Goal: Check status: Check status

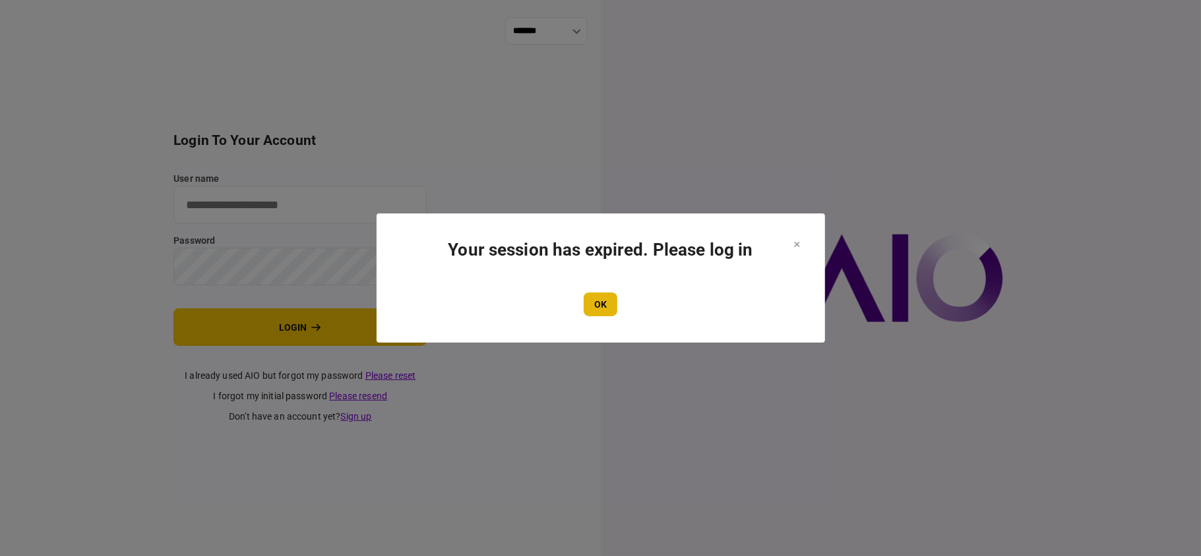
type input "**"
click at [599, 296] on button "OK" at bounding box center [600, 305] width 34 height 24
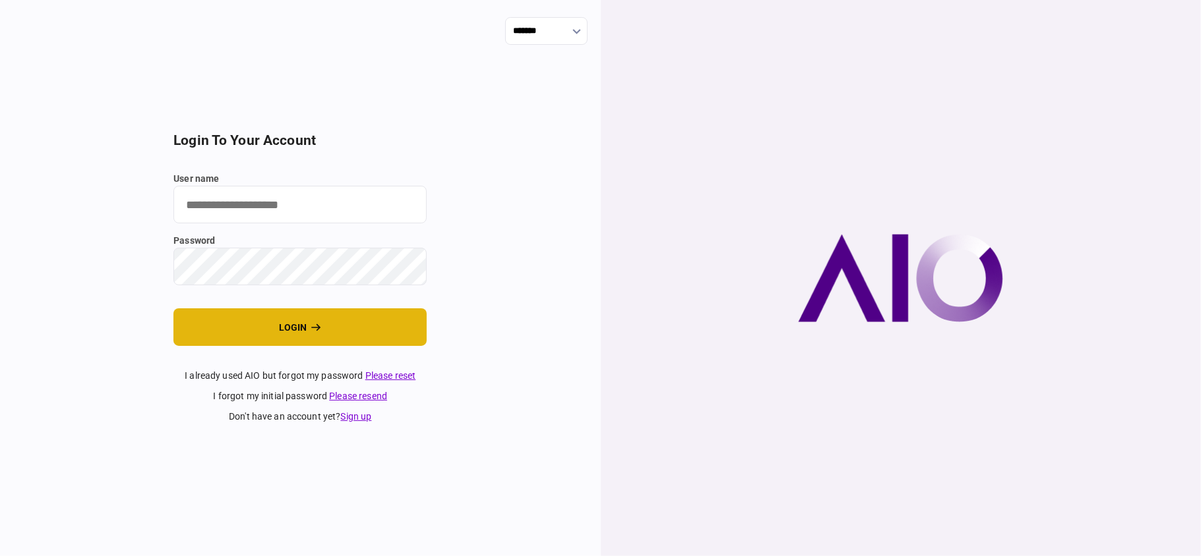
type input "**"
click at [295, 320] on button "login" at bounding box center [299, 328] width 253 height 38
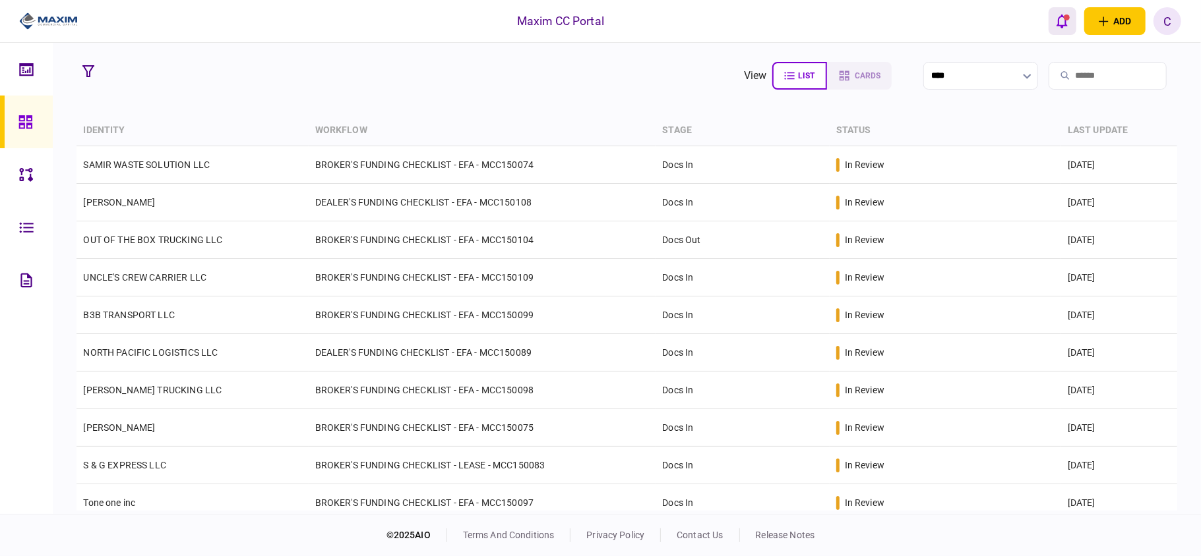
click at [1059, 19] on icon "open notifications list" at bounding box center [1061, 21] width 11 height 15
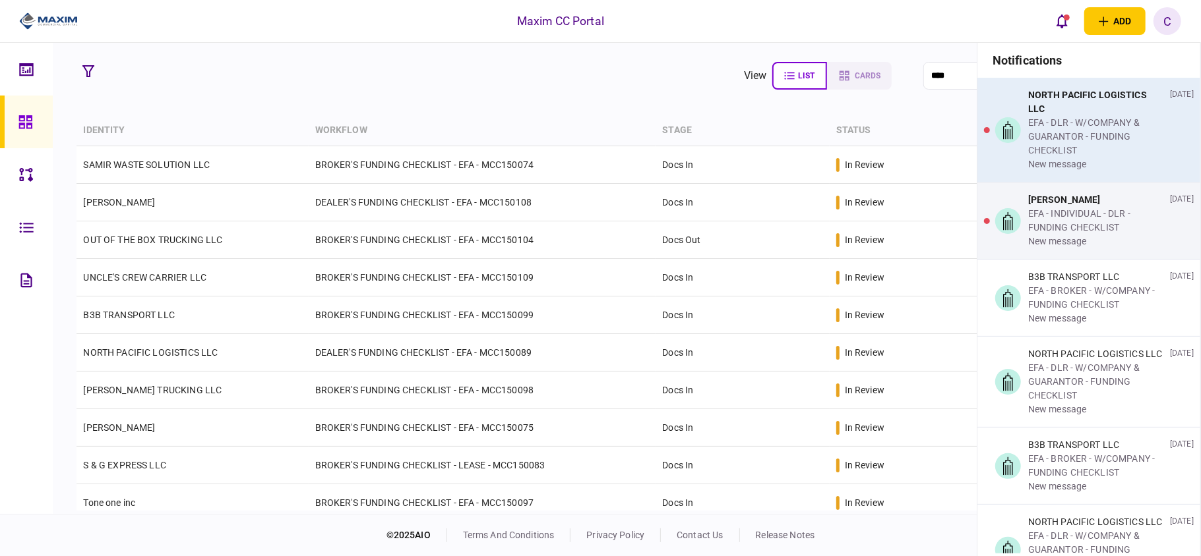
click at [1048, 119] on div "EFA - DLR - W/COMPANY & GUARANTOR - FUNDING CHECKLIST" at bounding box center [1096, 137] width 136 height 42
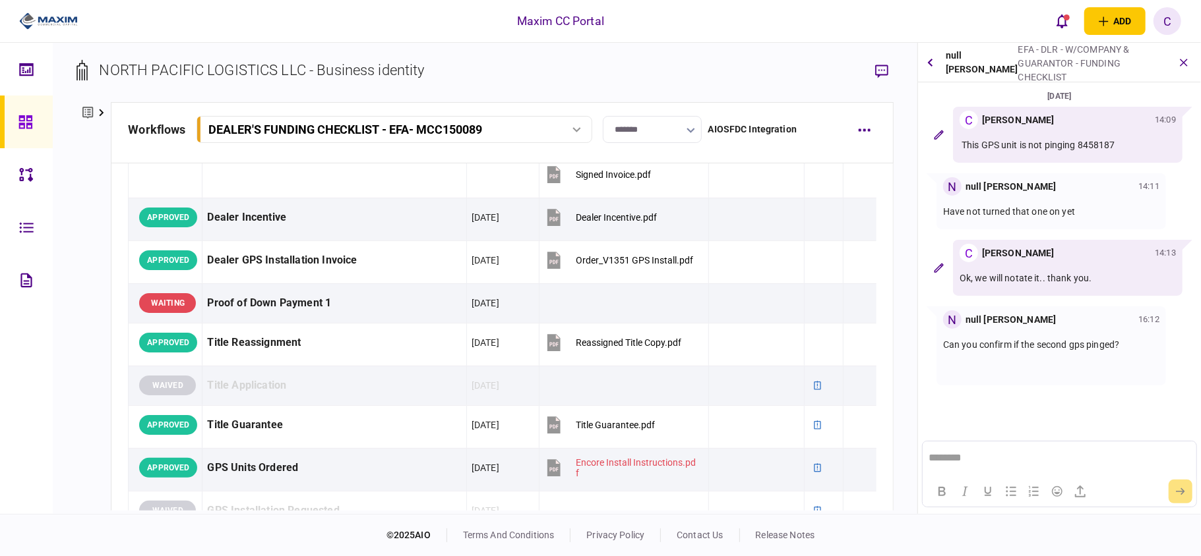
scroll to position [1230, 0]
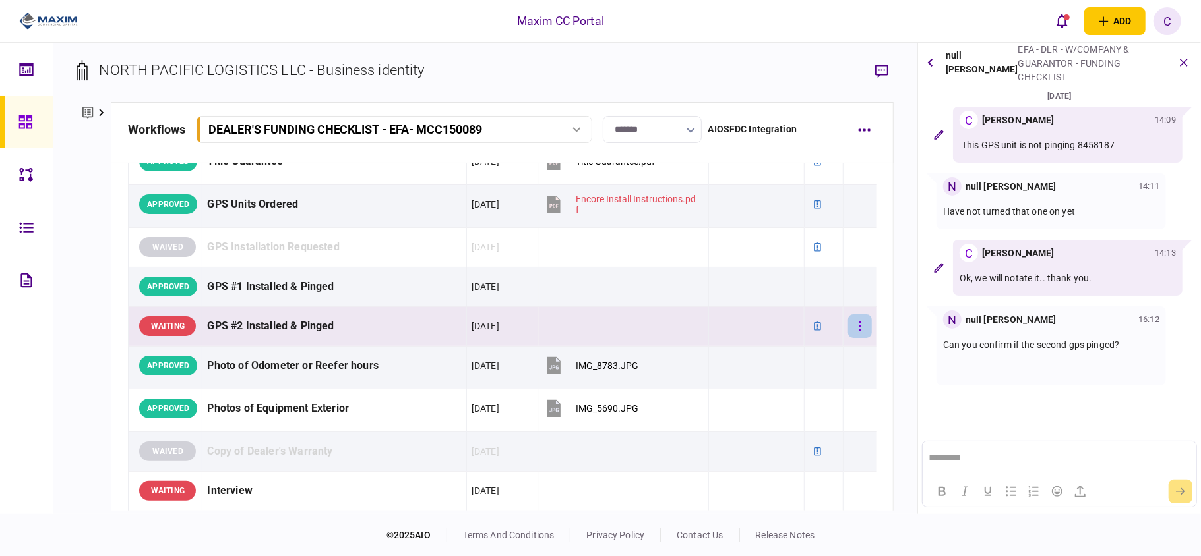
click at [853, 328] on button "button" at bounding box center [860, 326] width 24 height 24
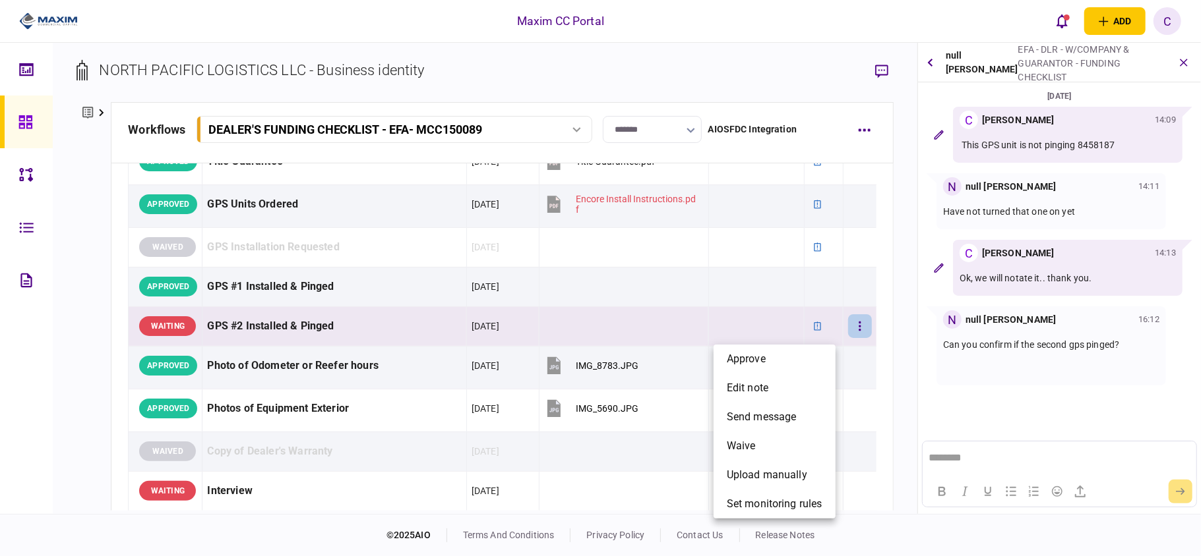
click at [846, 331] on div at bounding box center [600, 278] width 1201 height 556
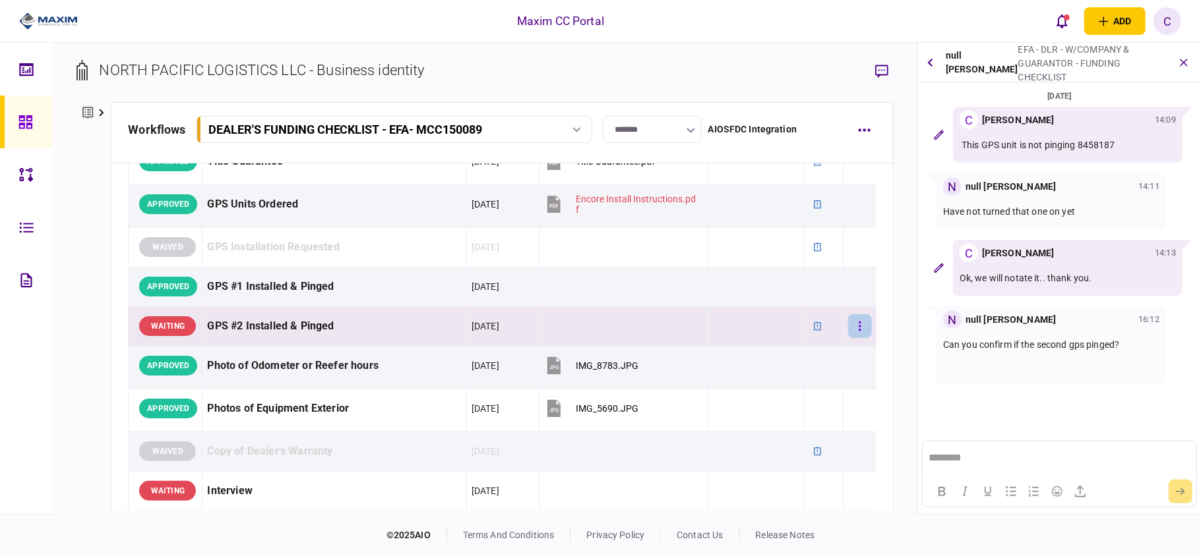
click at [848, 331] on button "button" at bounding box center [860, 326] width 24 height 24
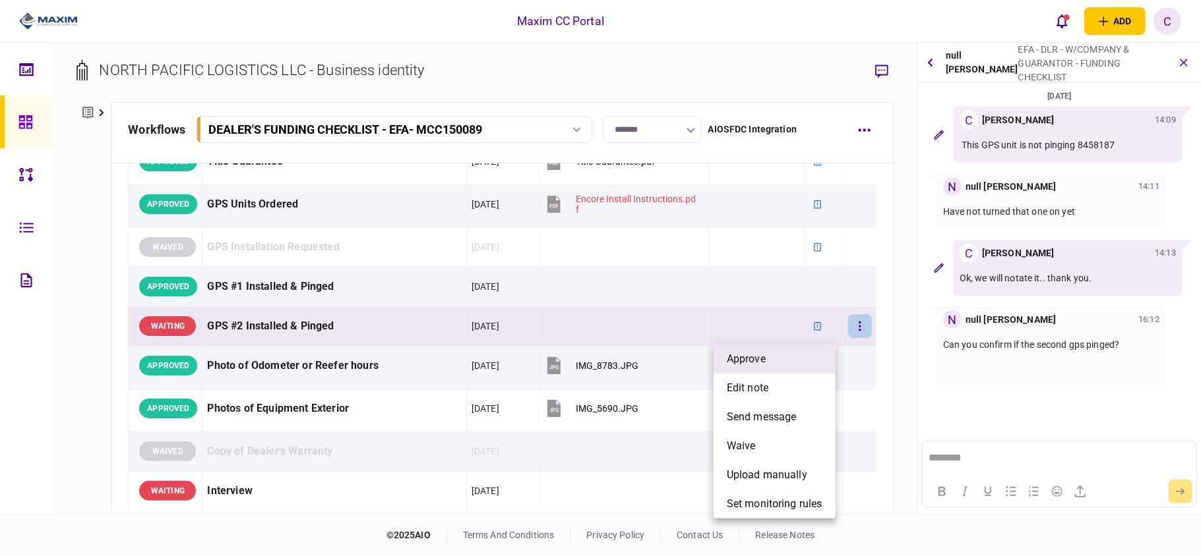
click at [781, 360] on li "approve" at bounding box center [774, 359] width 122 height 29
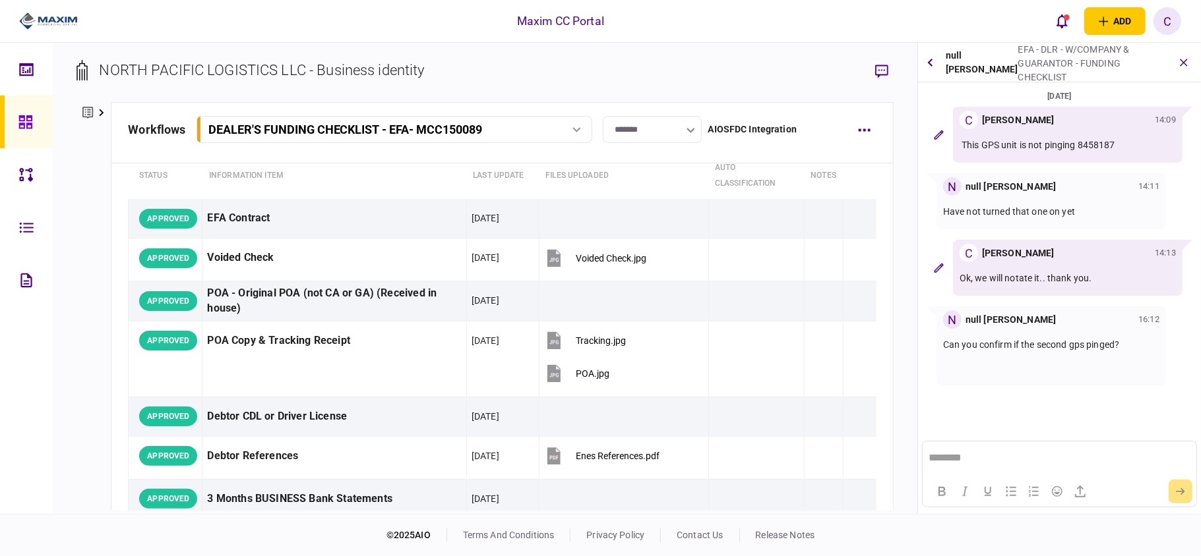
scroll to position [0, 0]
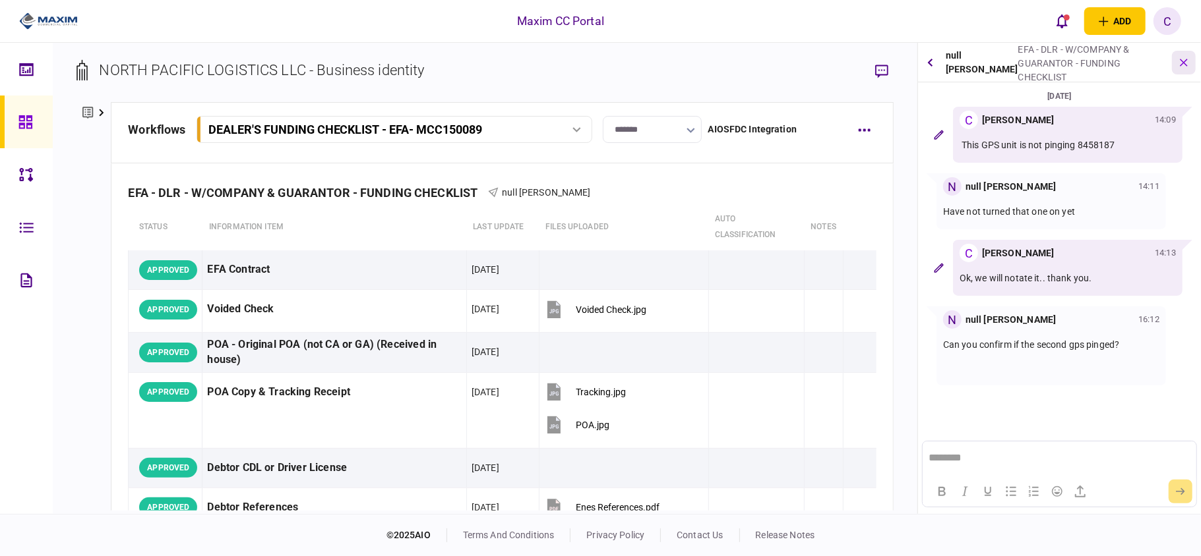
click at [1179, 71] on button "button" at bounding box center [1184, 63] width 24 height 24
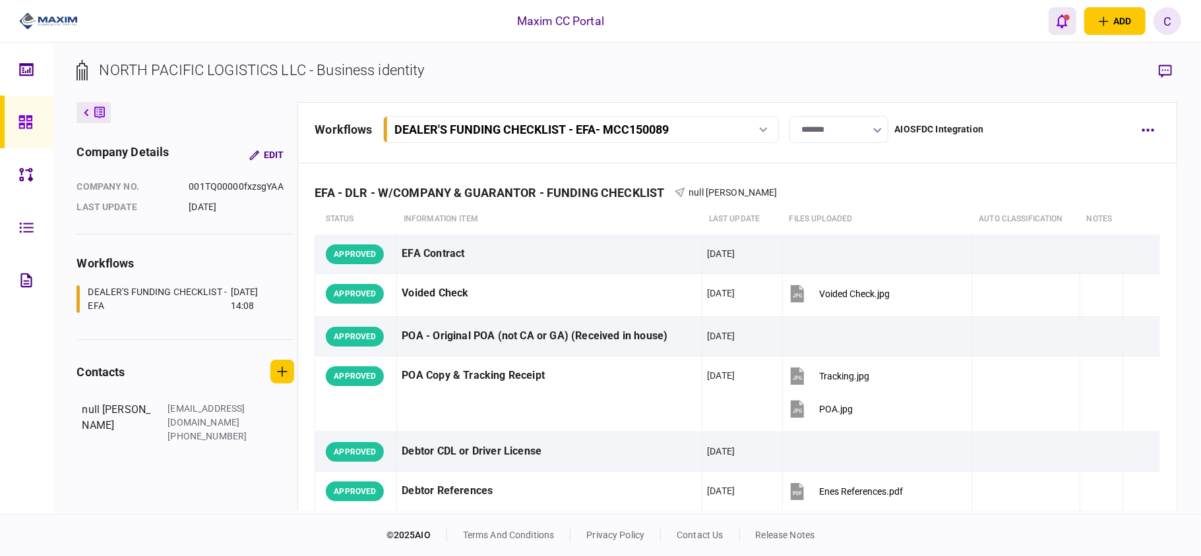
click at [1057, 26] on icon "open notifications list" at bounding box center [1061, 21] width 11 height 15
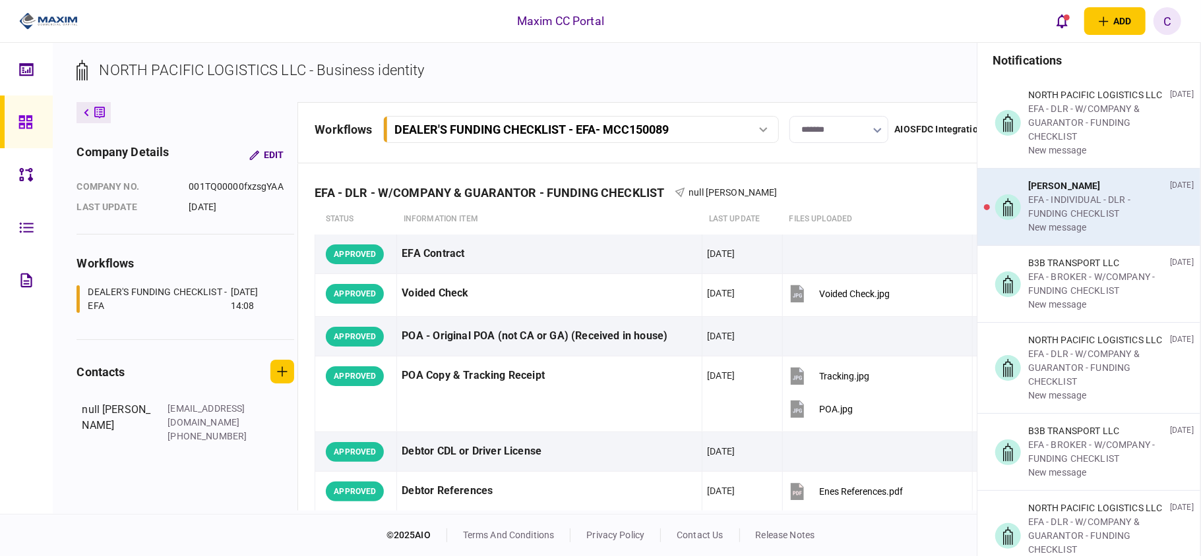
click at [1073, 216] on div "EFA - INDIVIDUAL - DLR - FUNDING CHECKLIST" at bounding box center [1096, 207] width 136 height 28
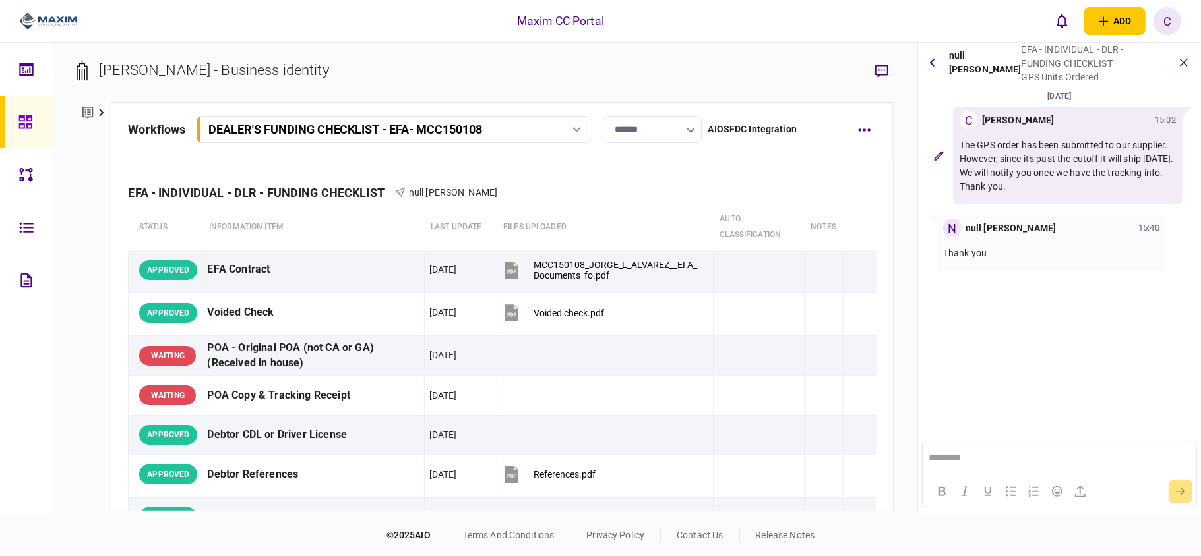
click at [663, 64] on section "JORGE L ALVAREZ - Business identity" at bounding box center [484, 80] width 816 height 43
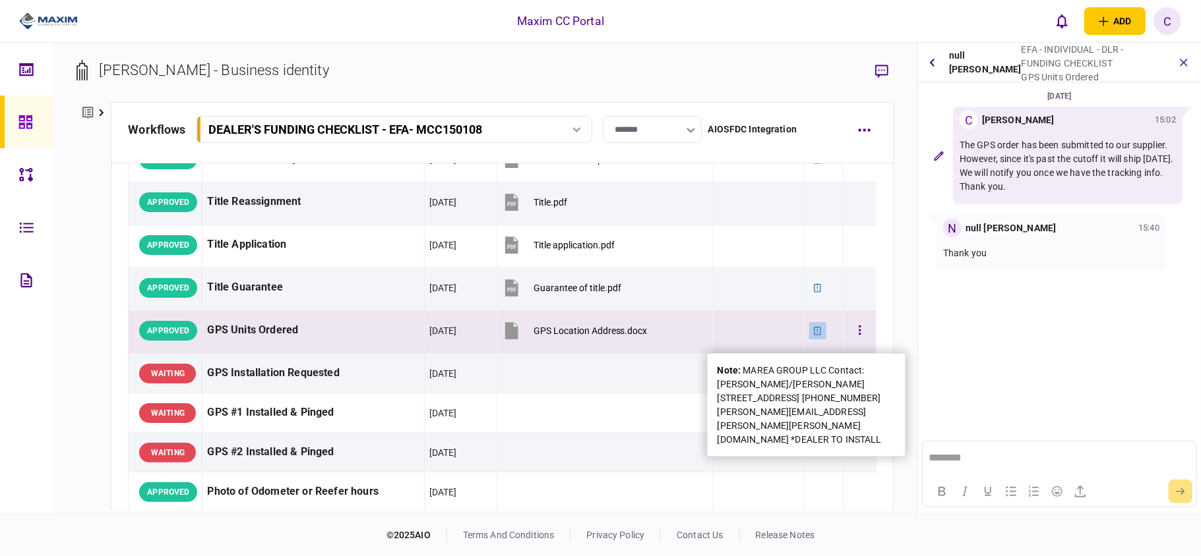
click at [813, 336] on icon at bounding box center [817, 330] width 9 height 9
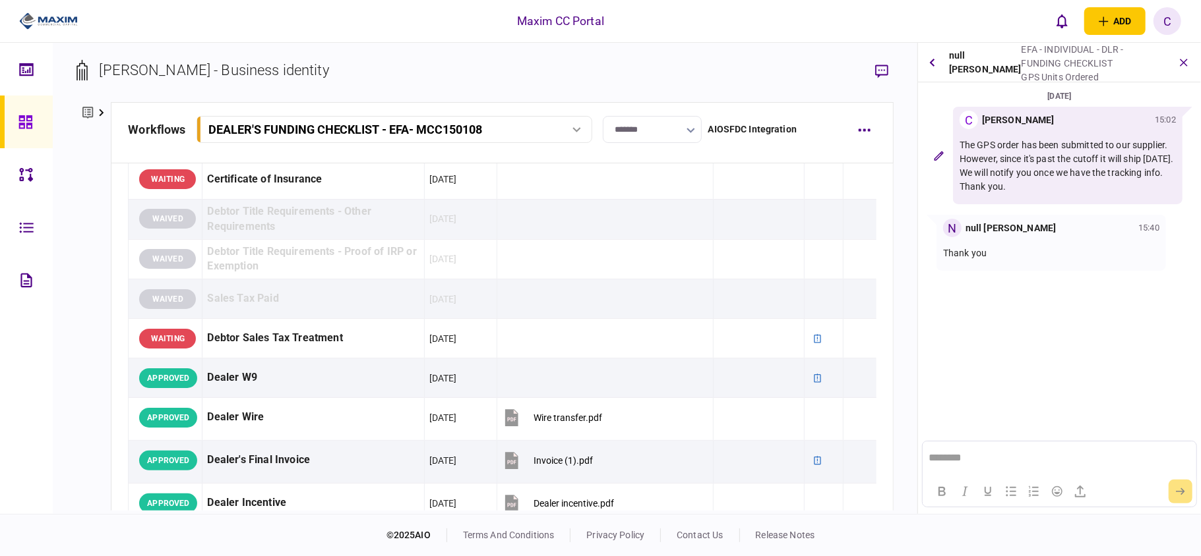
scroll to position [365, 0]
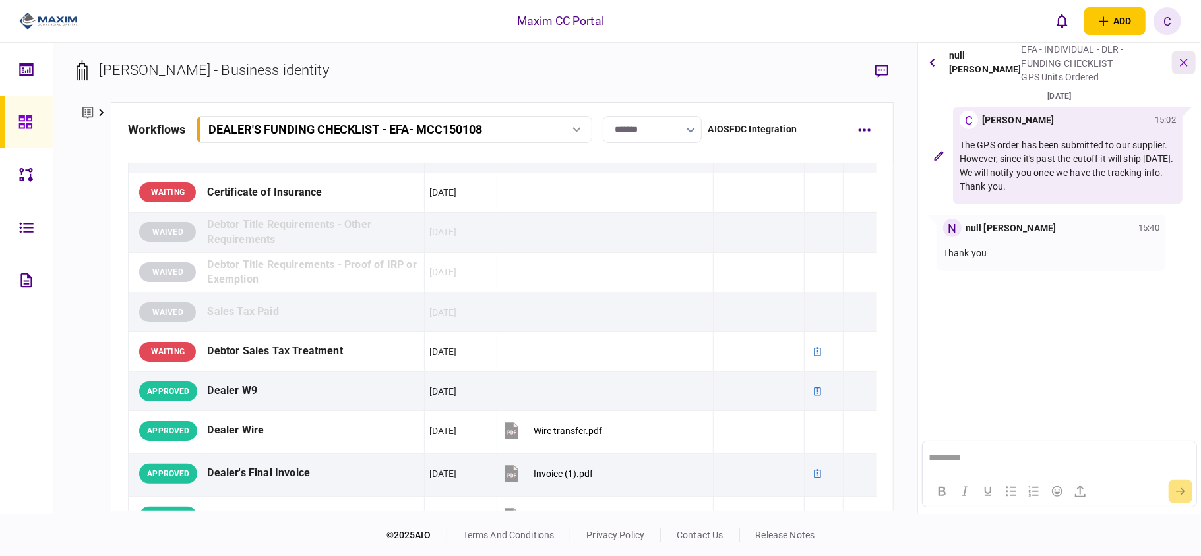
click at [1180, 59] on icon "button" at bounding box center [1183, 62] width 14 height 14
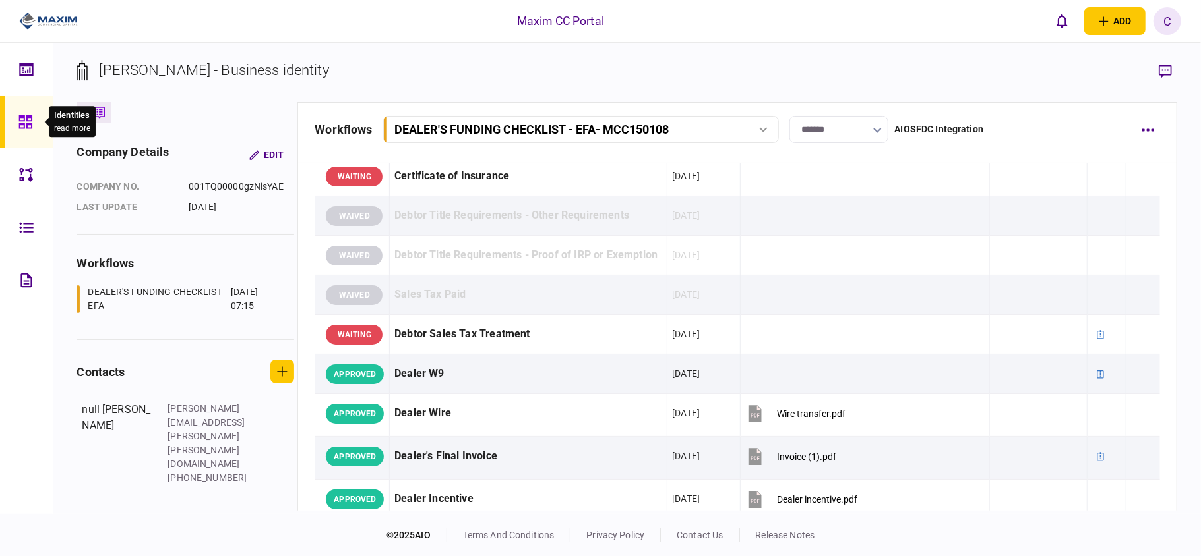
click at [20, 119] on icon at bounding box center [25, 122] width 15 height 15
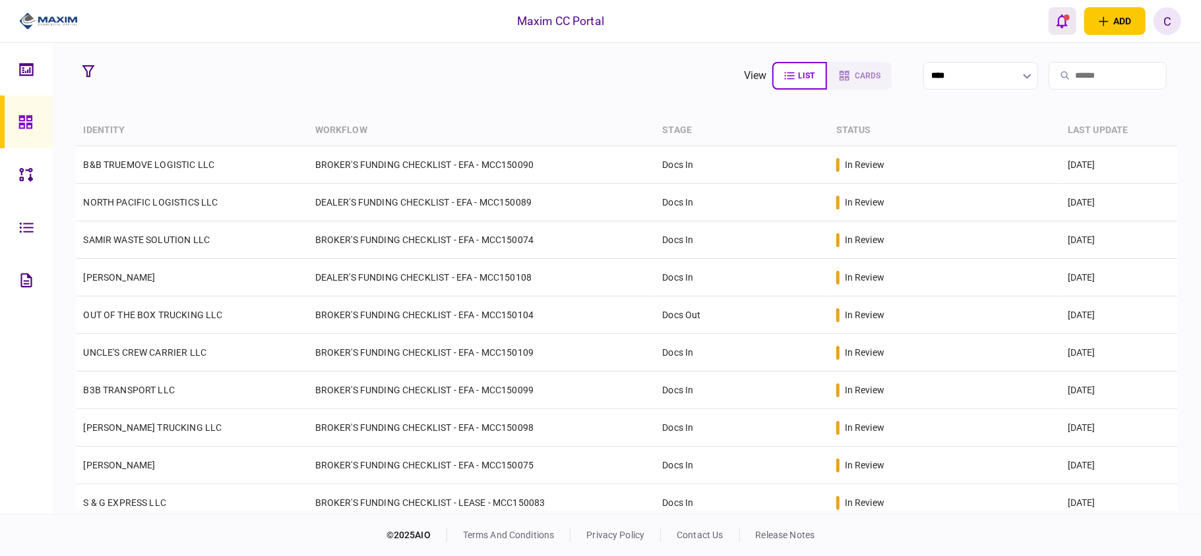
click at [1064, 24] on icon "open notifications list" at bounding box center [1061, 22] width 11 height 14
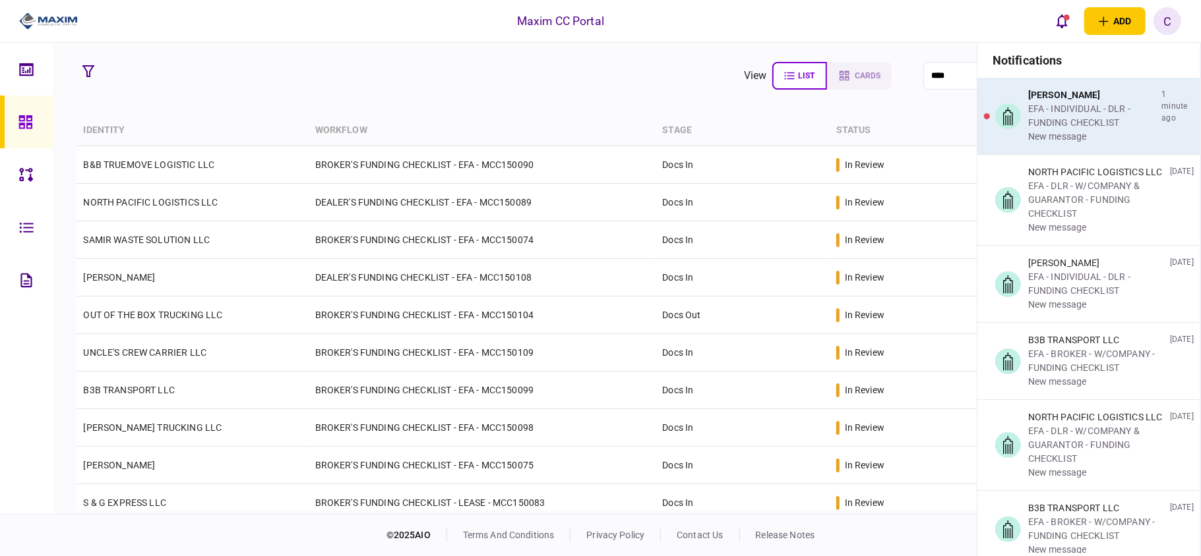
click at [1056, 129] on div "EFA - INDIVIDUAL - DLR - FUNDING CHECKLIST" at bounding box center [1092, 116] width 129 height 28
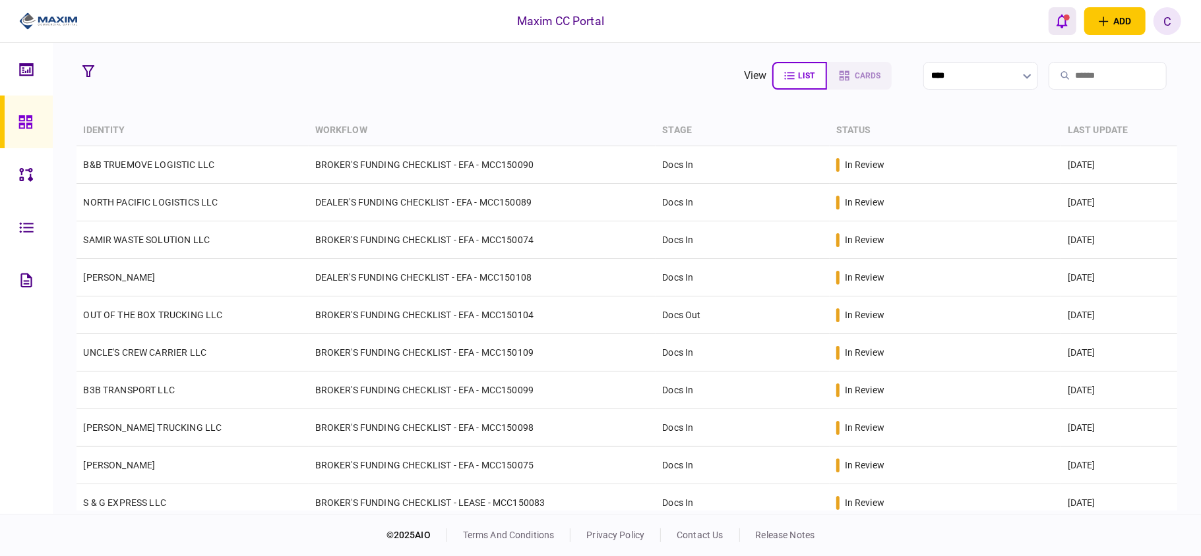
click at [1061, 19] on icon "open notifications list" at bounding box center [1061, 21] width 11 height 15
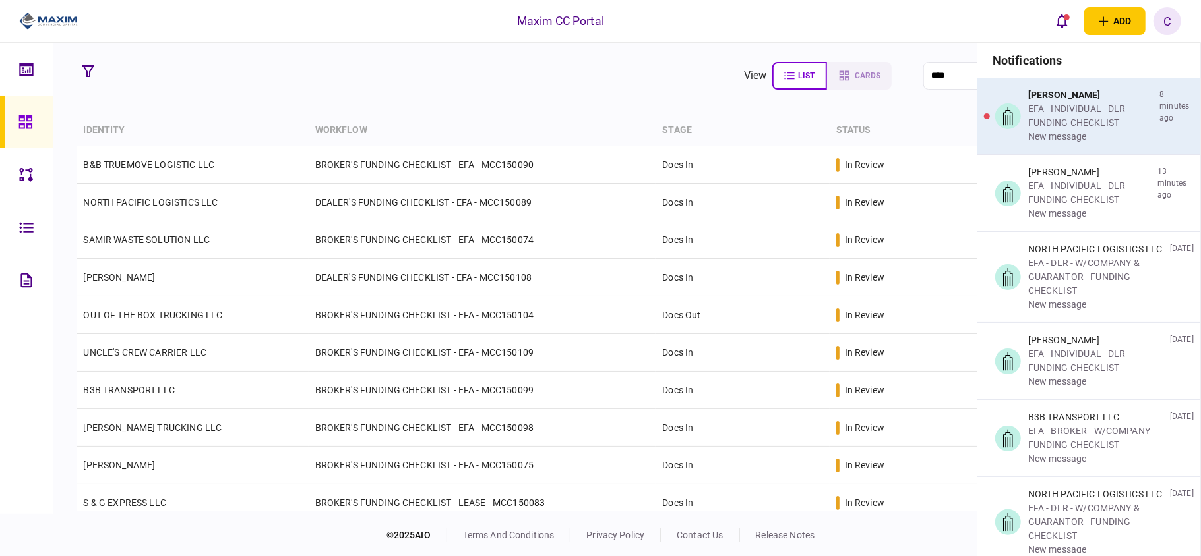
click at [1074, 114] on div "EFA - INDIVIDUAL - DLR - FUNDING CHECKLIST" at bounding box center [1091, 116] width 127 height 28
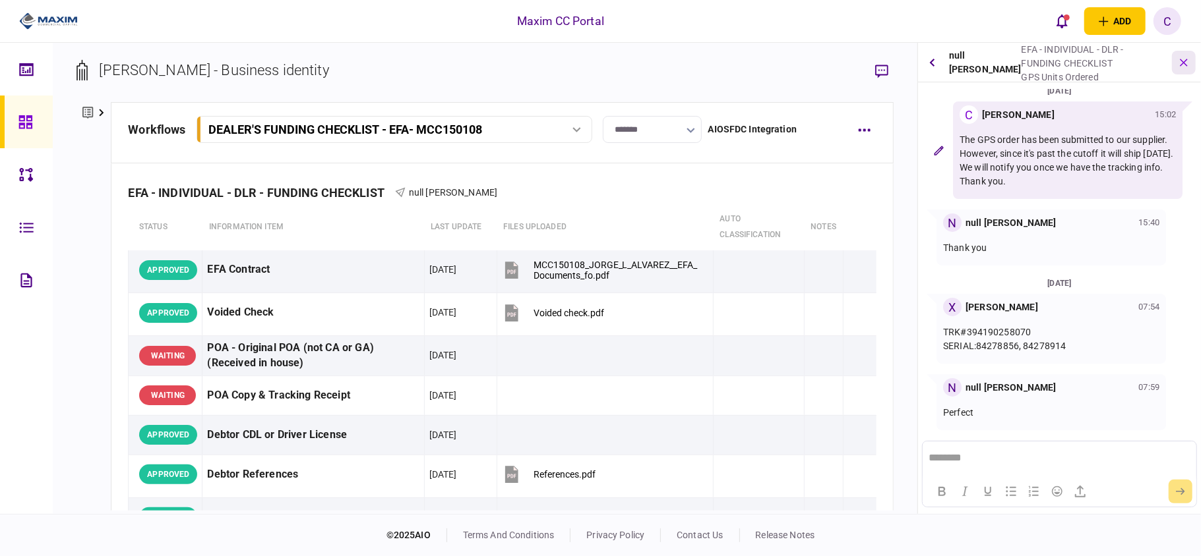
click at [1182, 61] on icon "button" at bounding box center [1183, 62] width 14 height 14
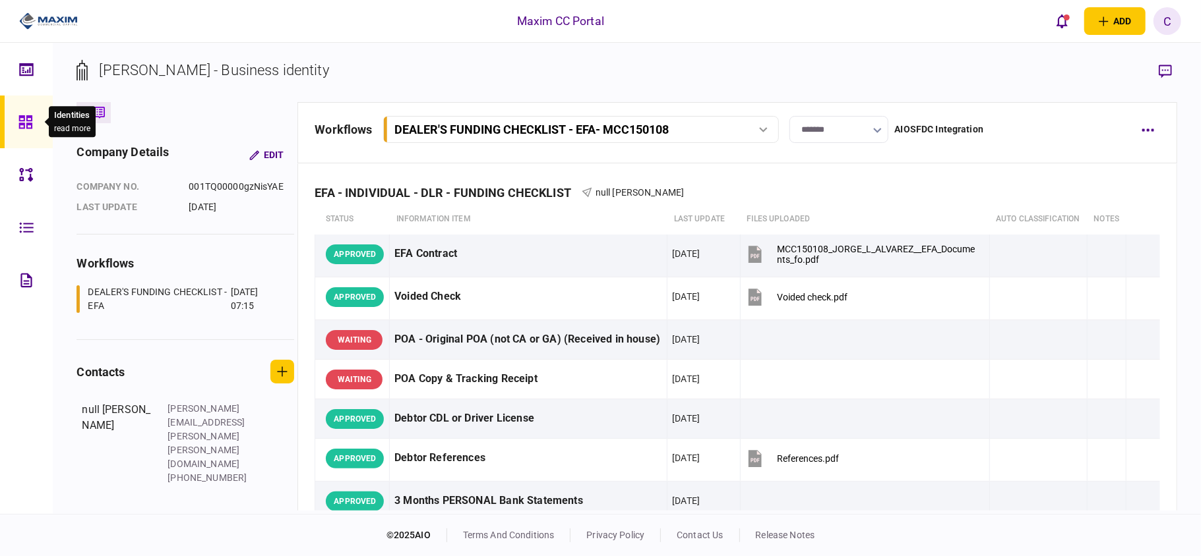
click at [24, 128] on icon at bounding box center [25, 122] width 15 height 15
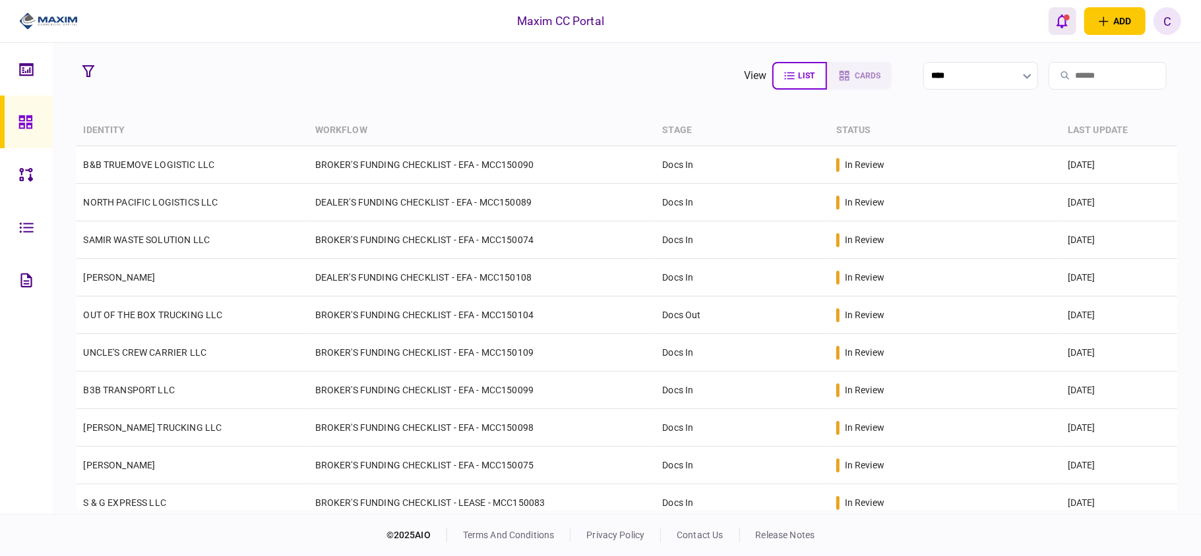
click at [1067, 22] on icon "open notifications list" at bounding box center [1061, 21] width 11 height 15
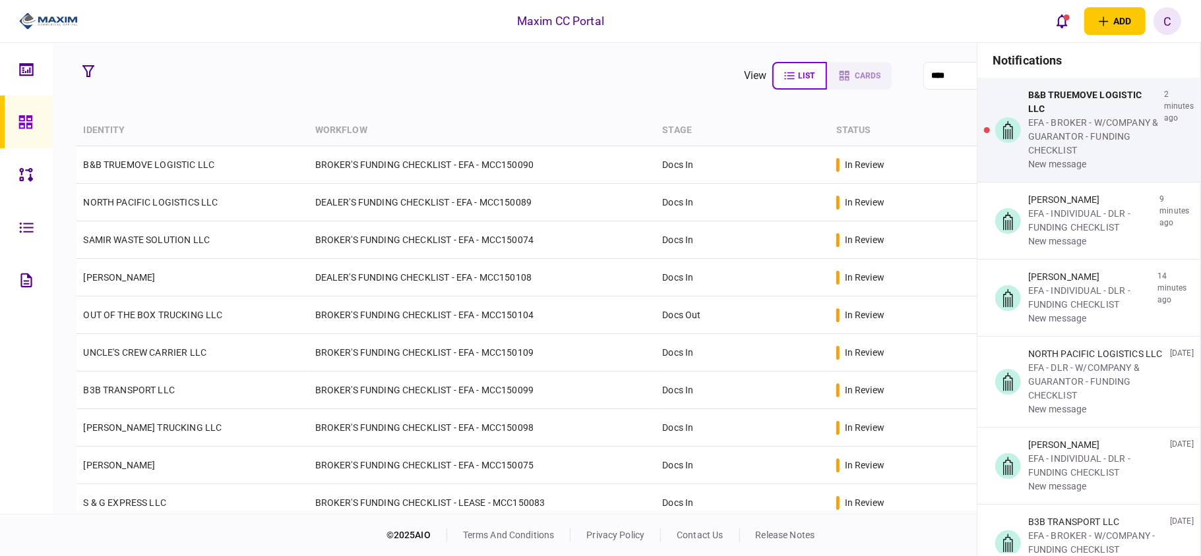
click at [668, 20] on div "Maxim CC Portal add business identity individual identity C C [PERSON_NAME] [PE…" at bounding box center [600, 21] width 1201 height 42
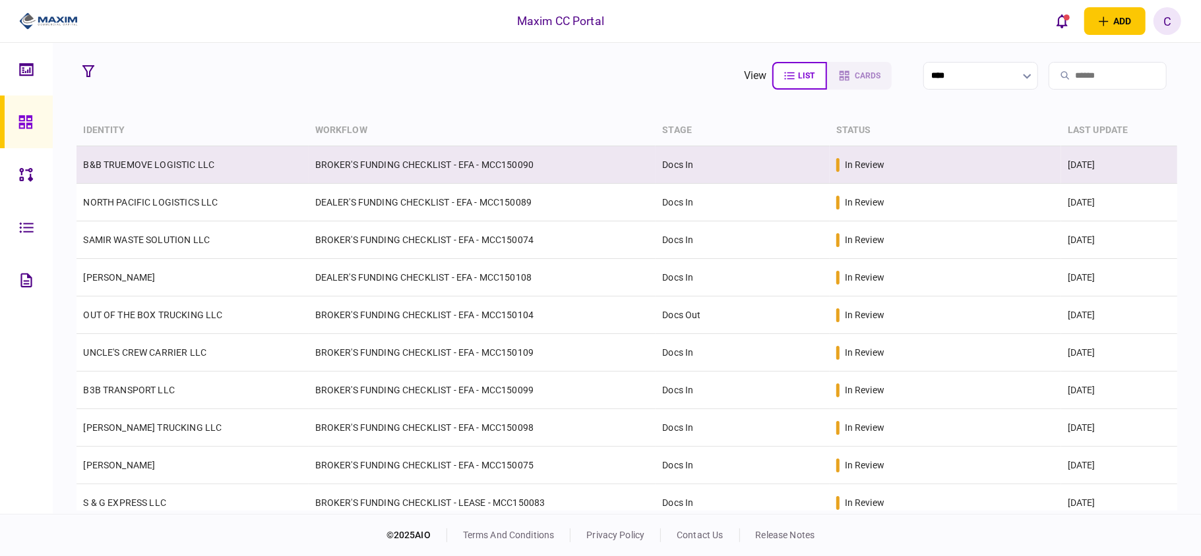
click at [600, 162] on td "BROKER'S FUNDING CHECKLIST - EFA - MCC150090" at bounding box center [482, 165] width 347 height 38
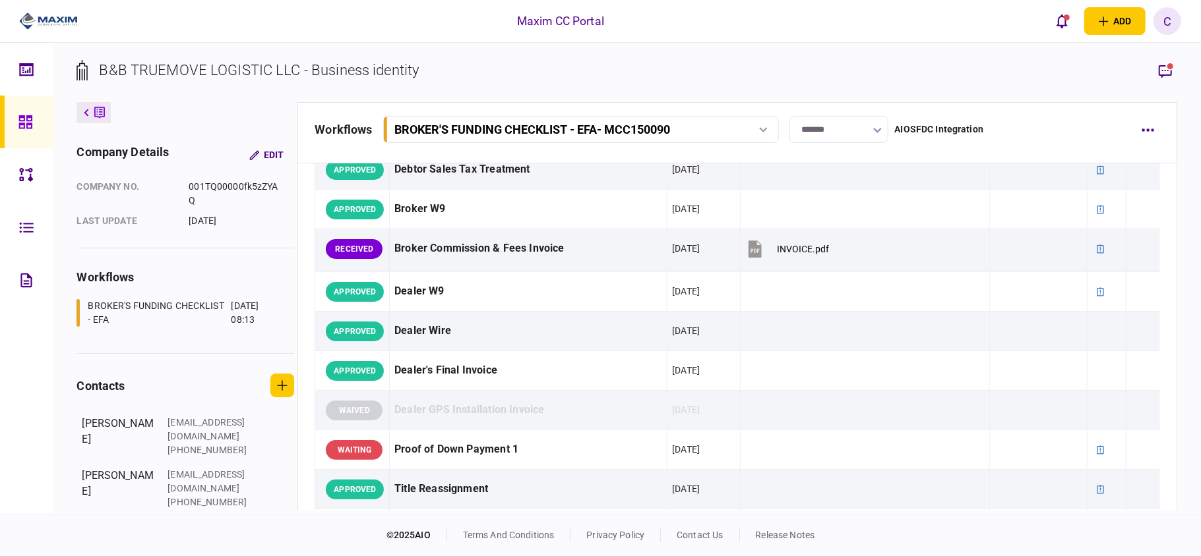
scroll to position [614, 0]
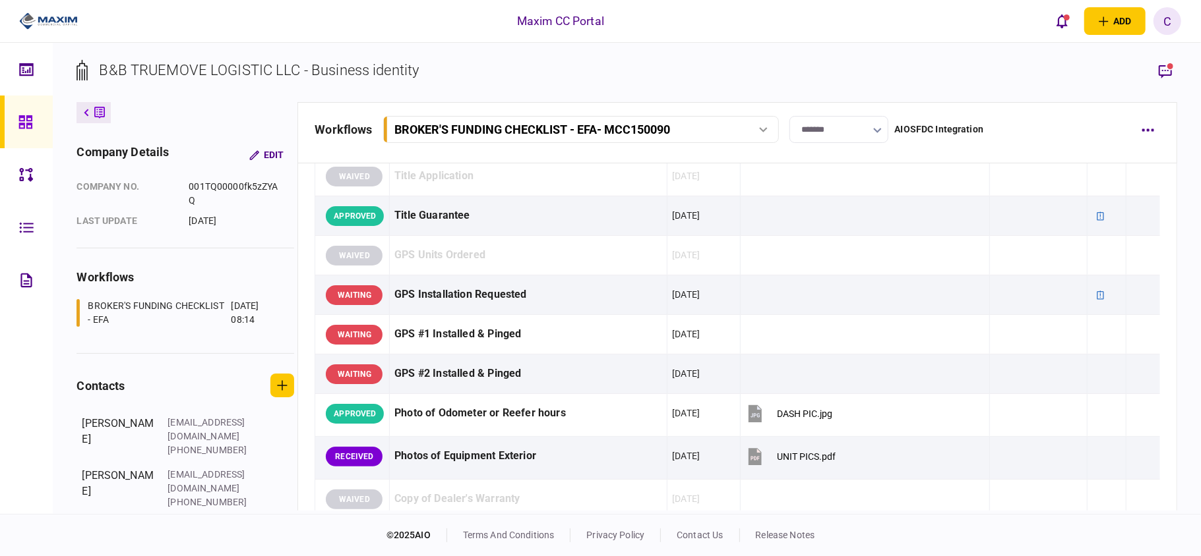
scroll to position [1494, 0]
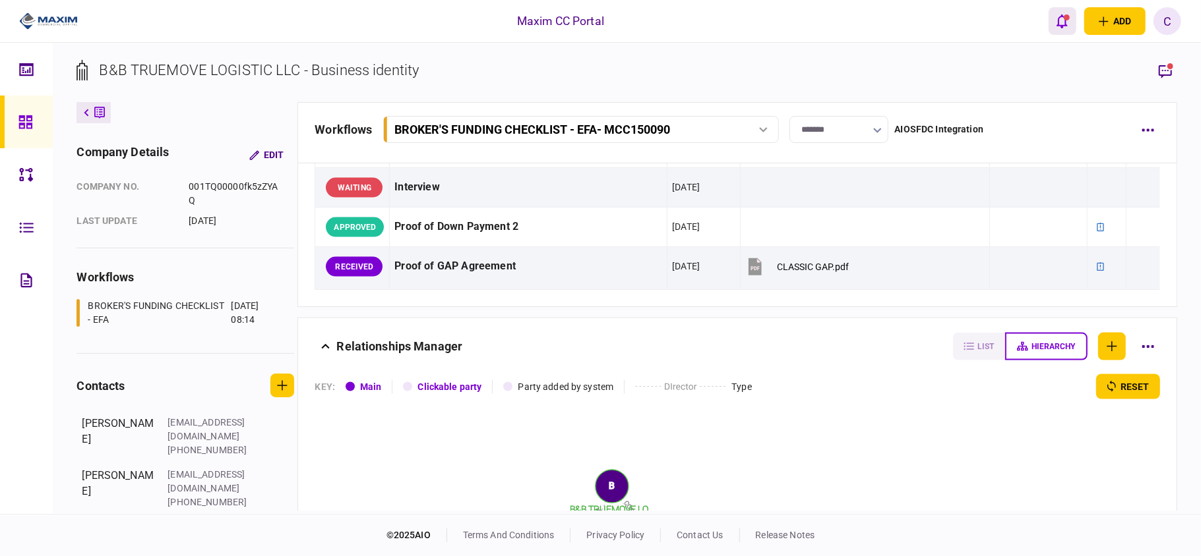
click at [1057, 20] on icon "open notifications list" at bounding box center [1061, 21] width 11 height 15
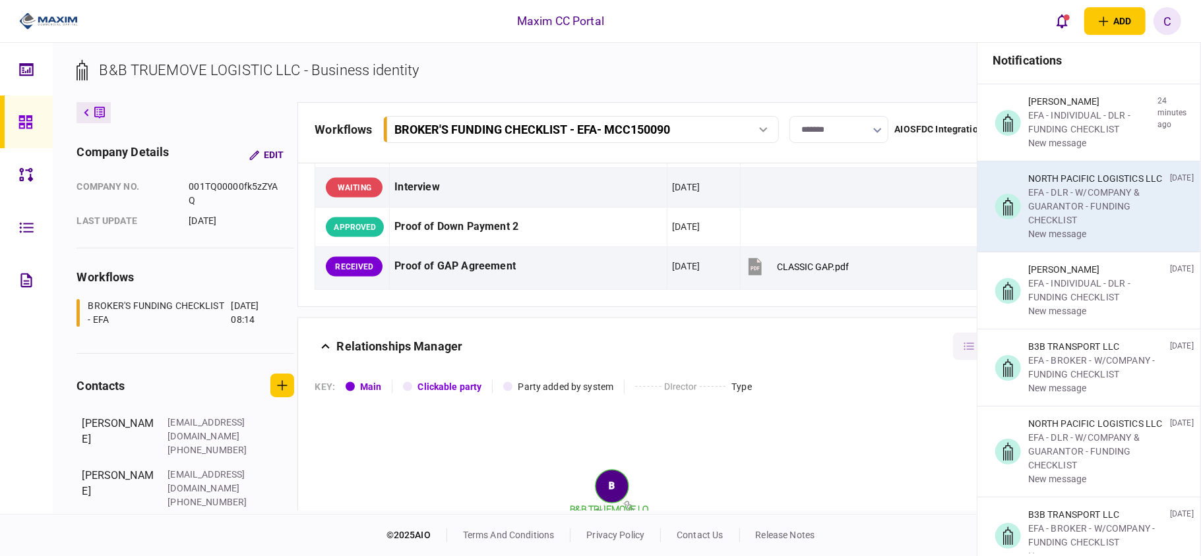
scroll to position [0, 0]
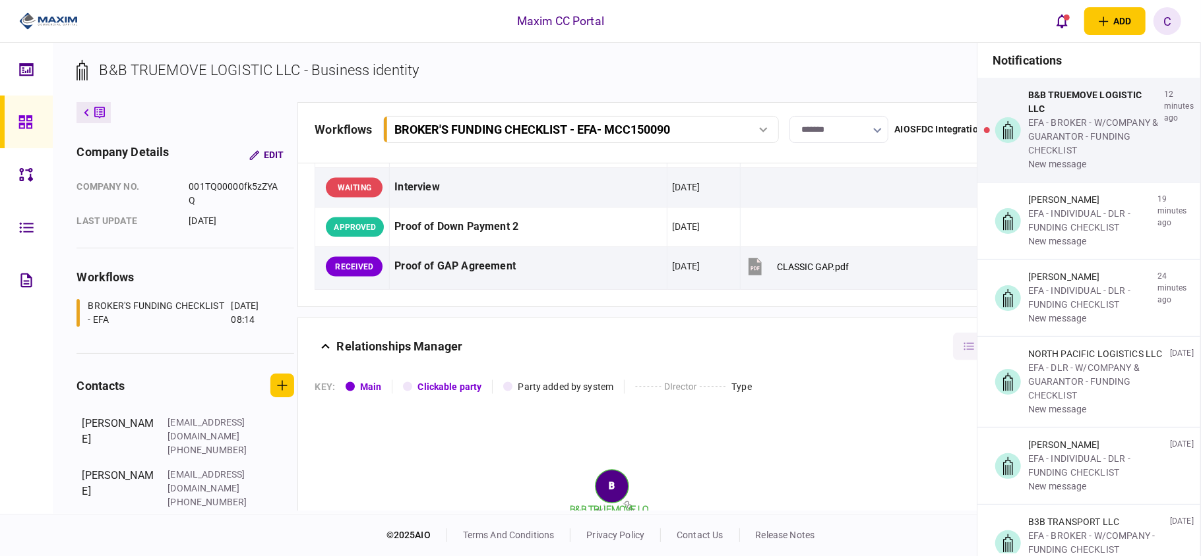
click at [718, 17] on div "Maxim CC Portal add business identity individual identity C C [PERSON_NAME] [PE…" at bounding box center [600, 21] width 1201 height 42
